Goal: Find specific page/section: Find specific page/section

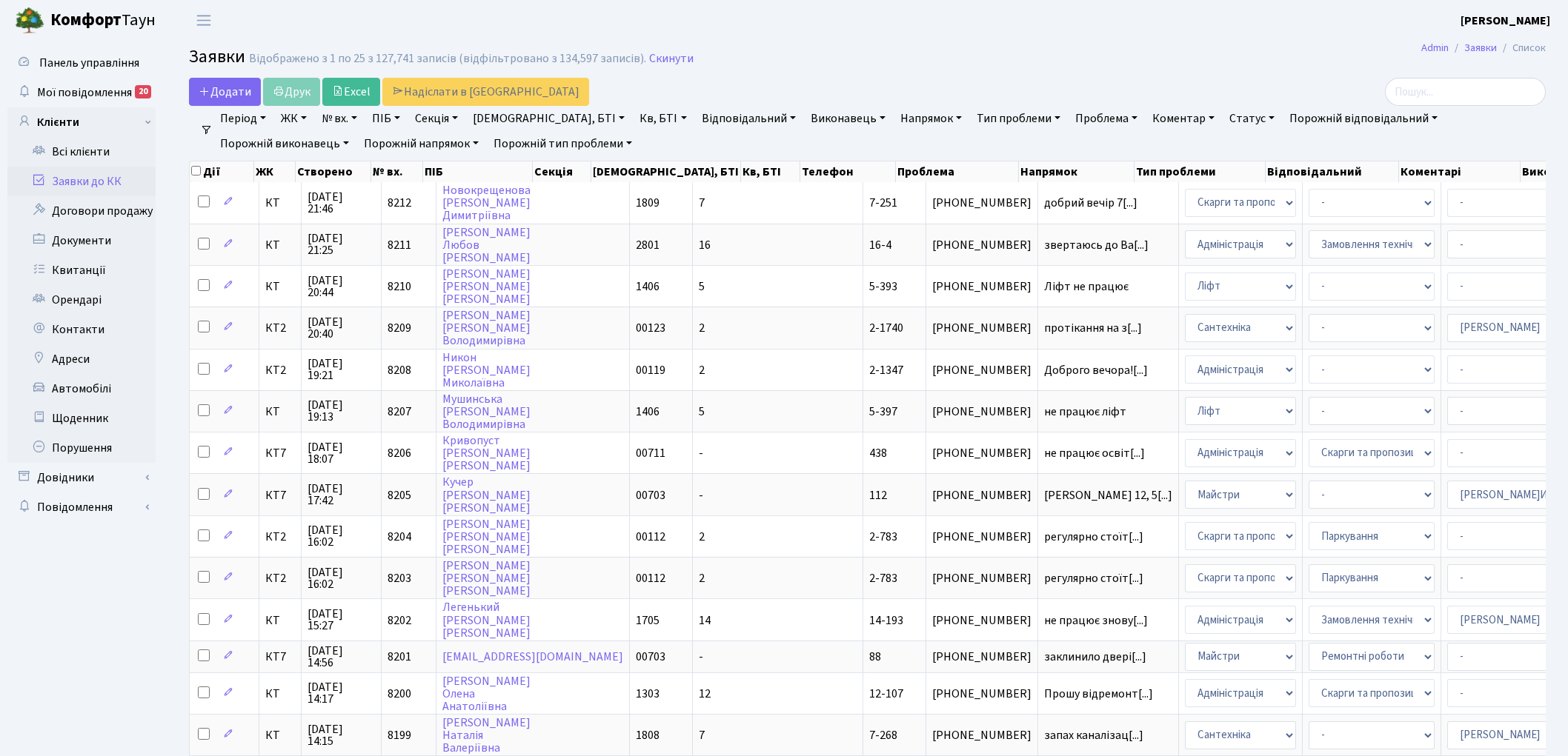
select select "25"
click at [649, 60] on link "Скинути" at bounding box center [671, 59] width 45 height 14
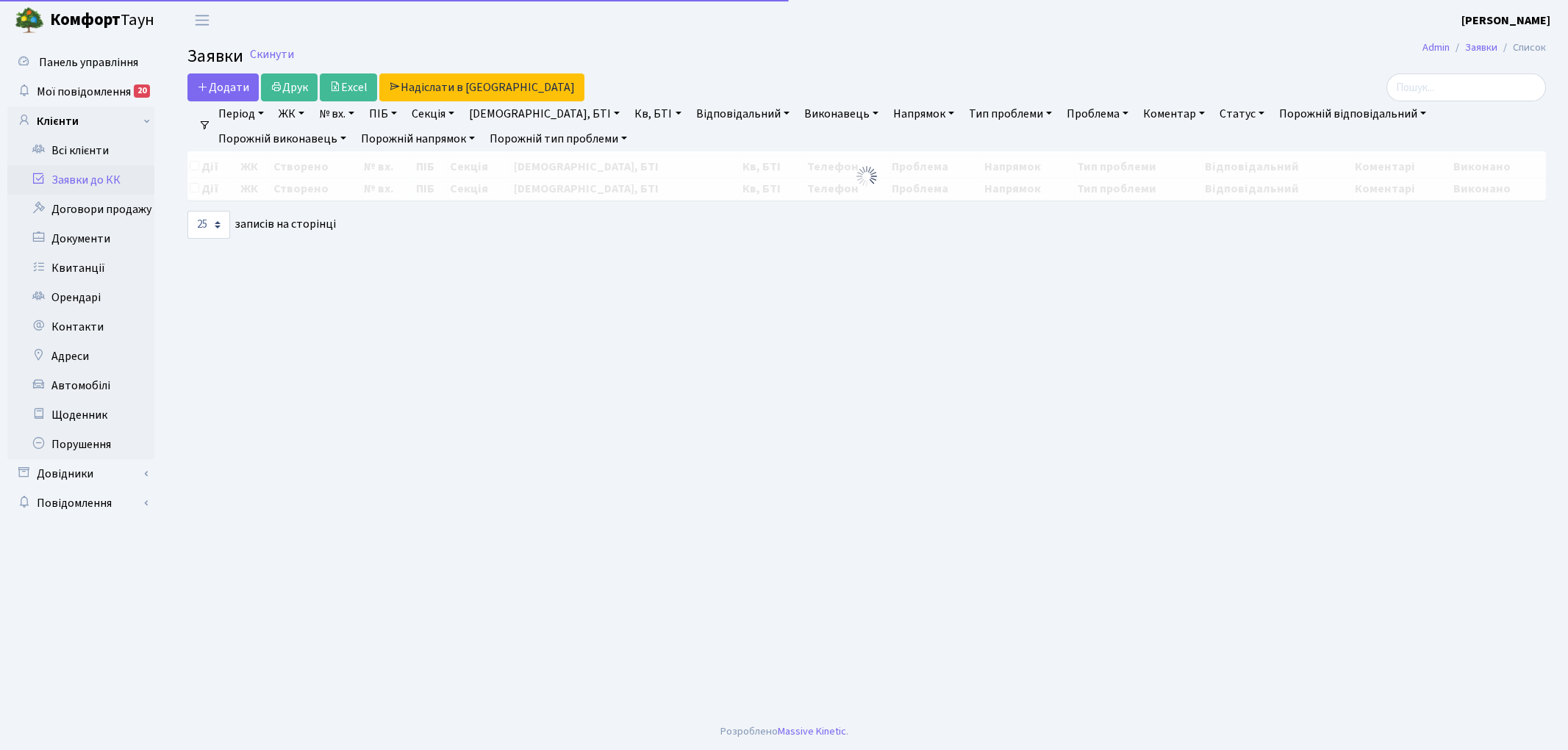
select select "25"
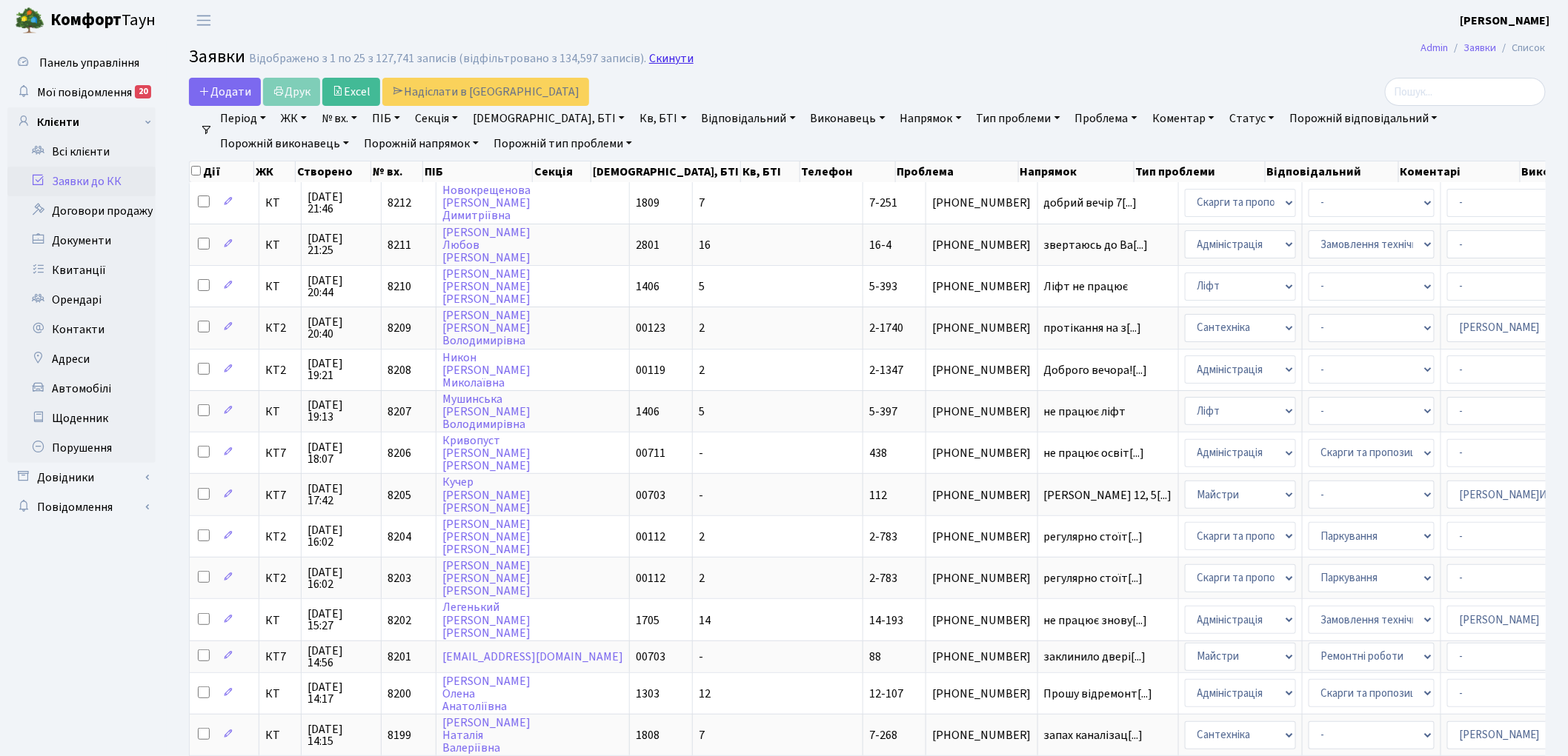
click at [662, 61] on link "Скинути" at bounding box center [671, 59] width 45 height 14
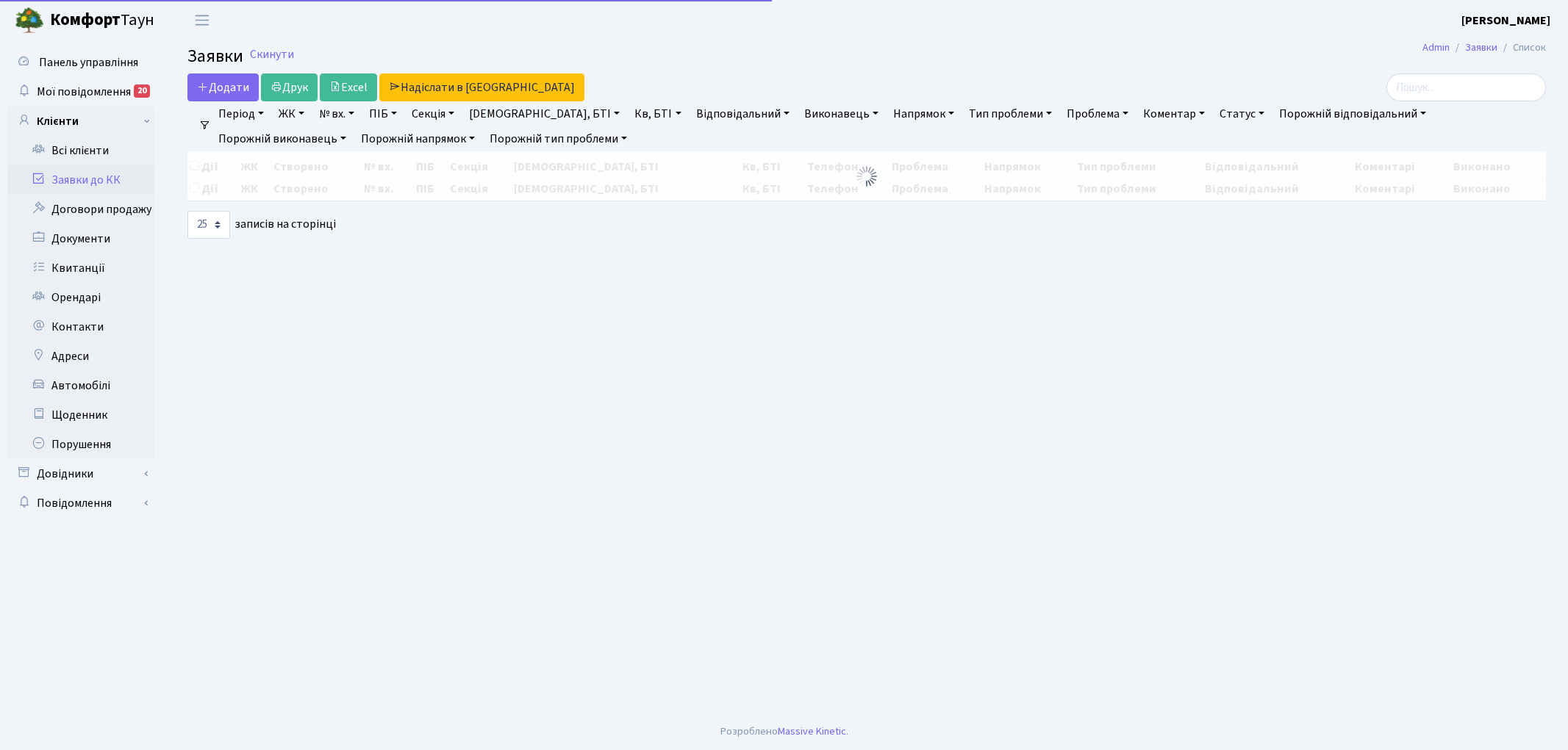
select select "25"
